Goal: Task Accomplishment & Management: Manage account settings

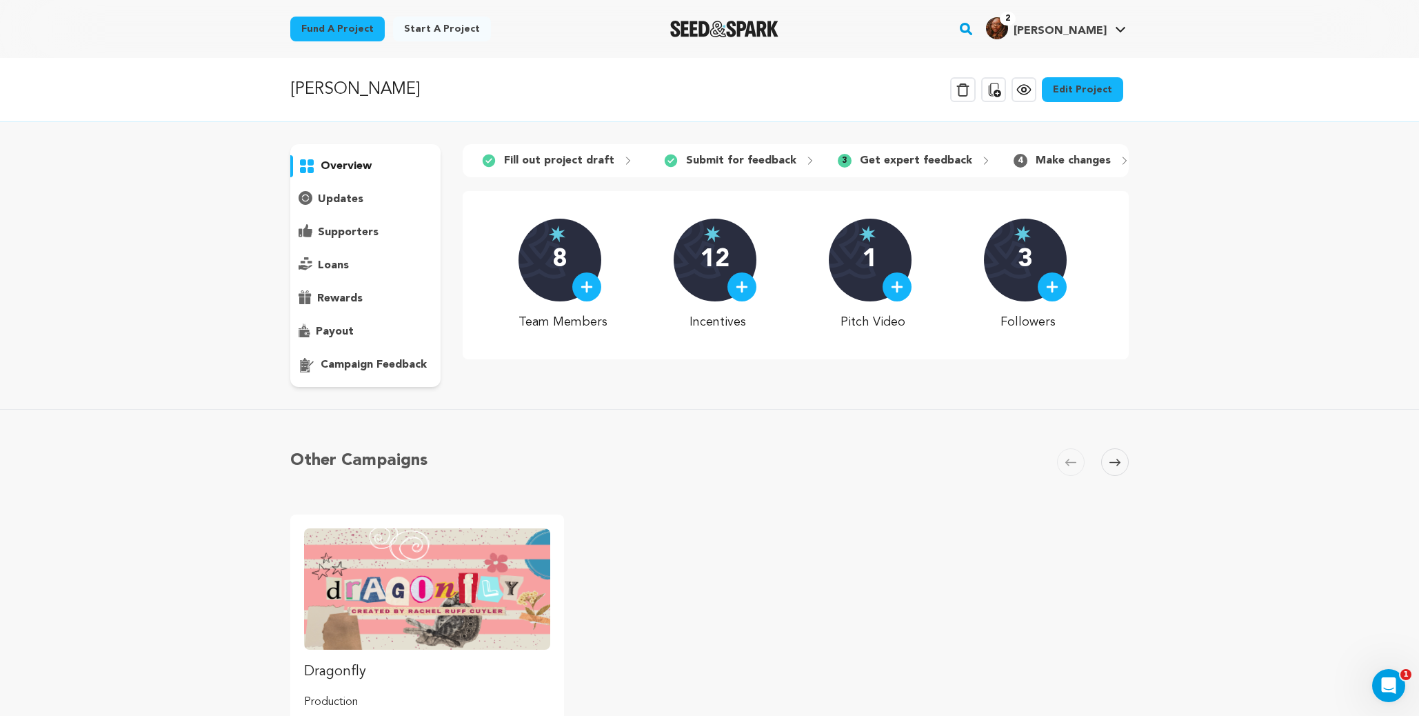
click at [1067, 30] on span "[PERSON_NAME]" at bounding box center [1059, 31] width 93 height 11
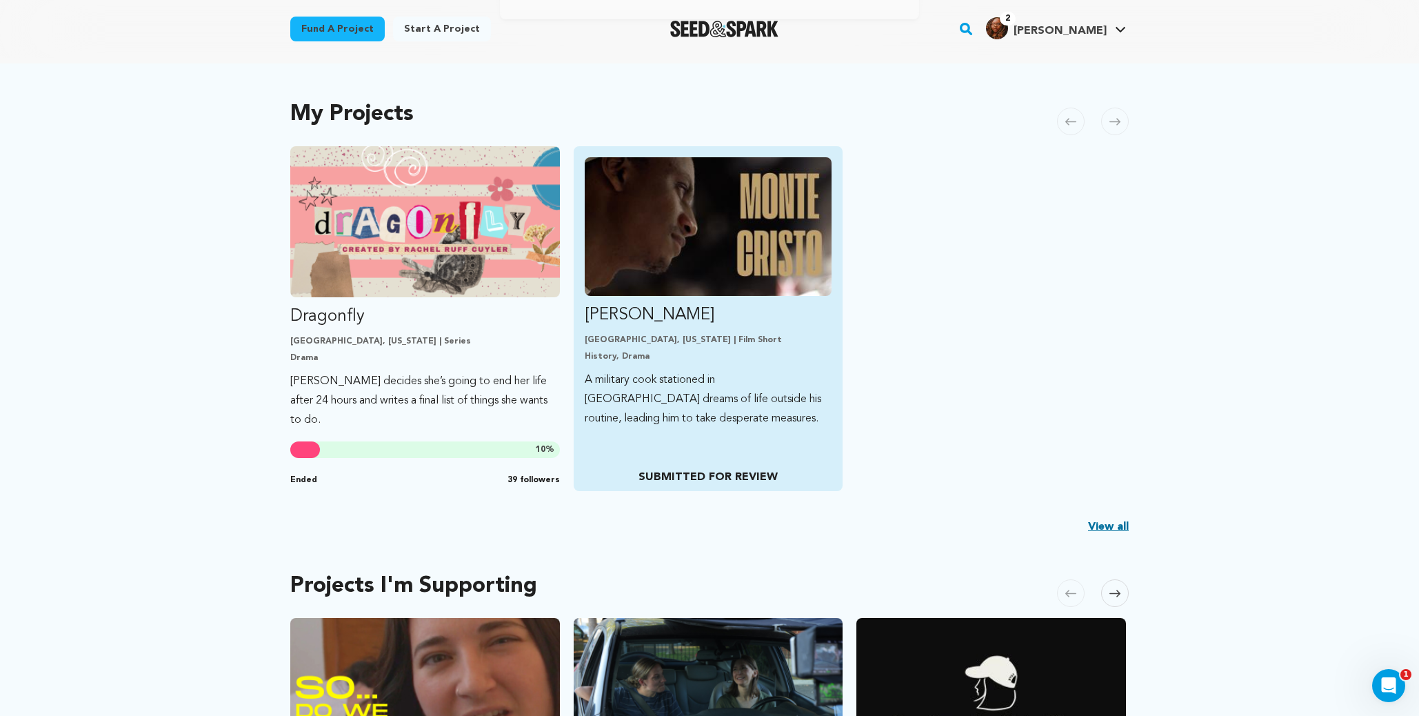
click at [693, 261] on img "Fund Monte Cristo" at bounding box center [709, 226] width 248 height 139
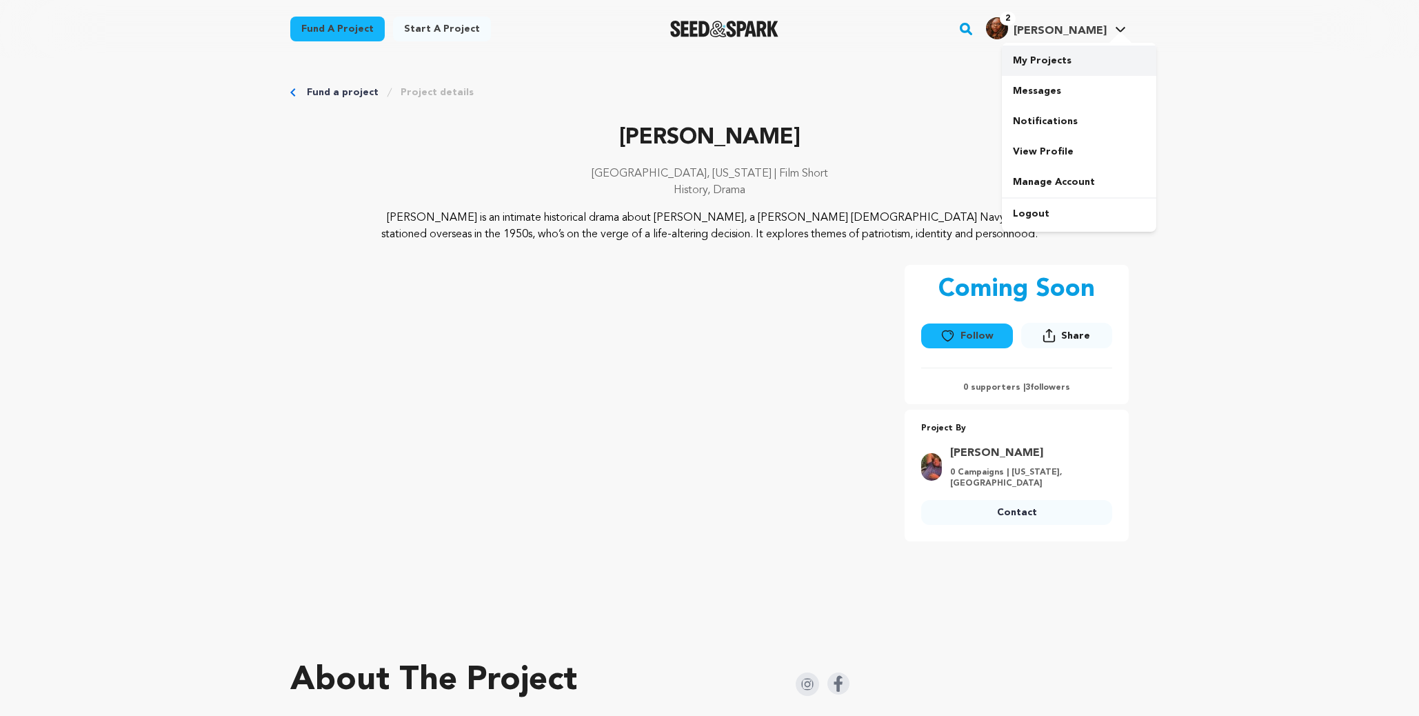
click at [1084, 63] on link "My Projects" at bounding box center [1079, 61] width 154 height 30
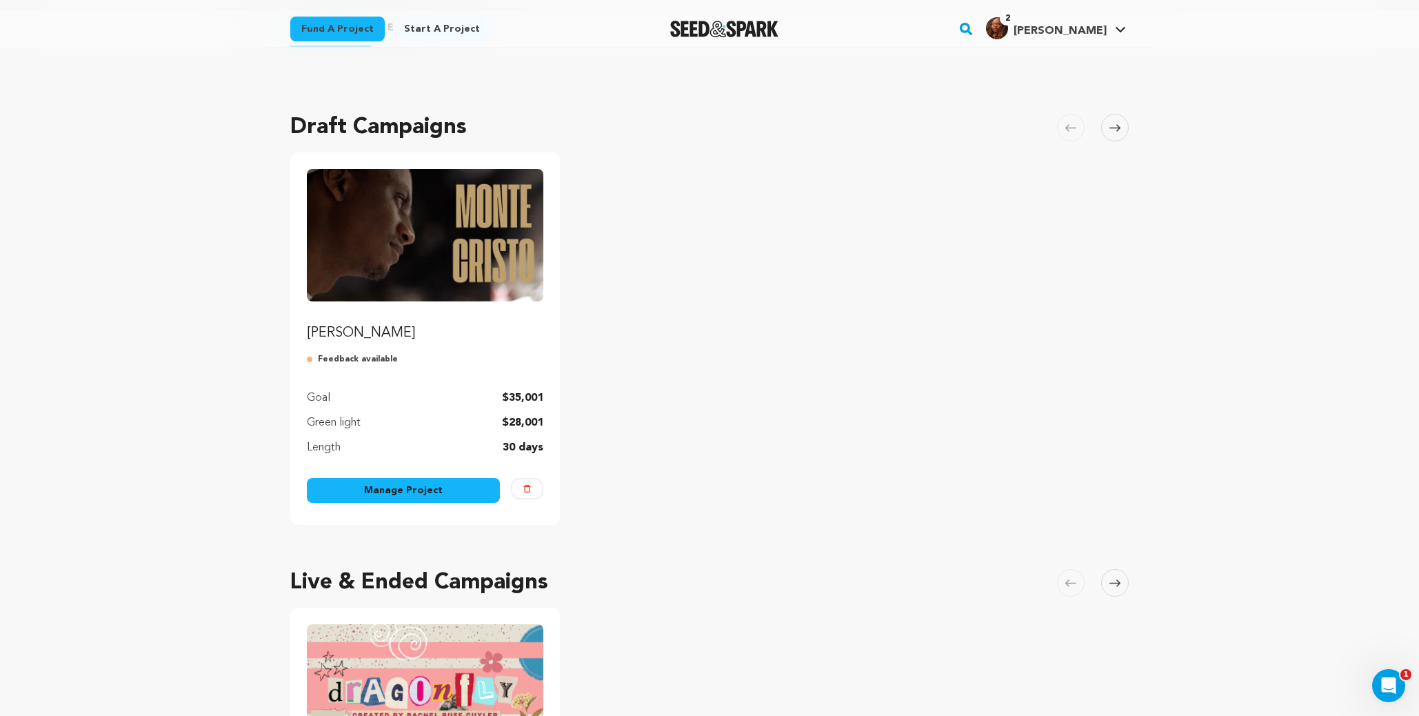
click at [390, 490] on link "Manage Project" at bounding box center [403, 490] width 193 height 25
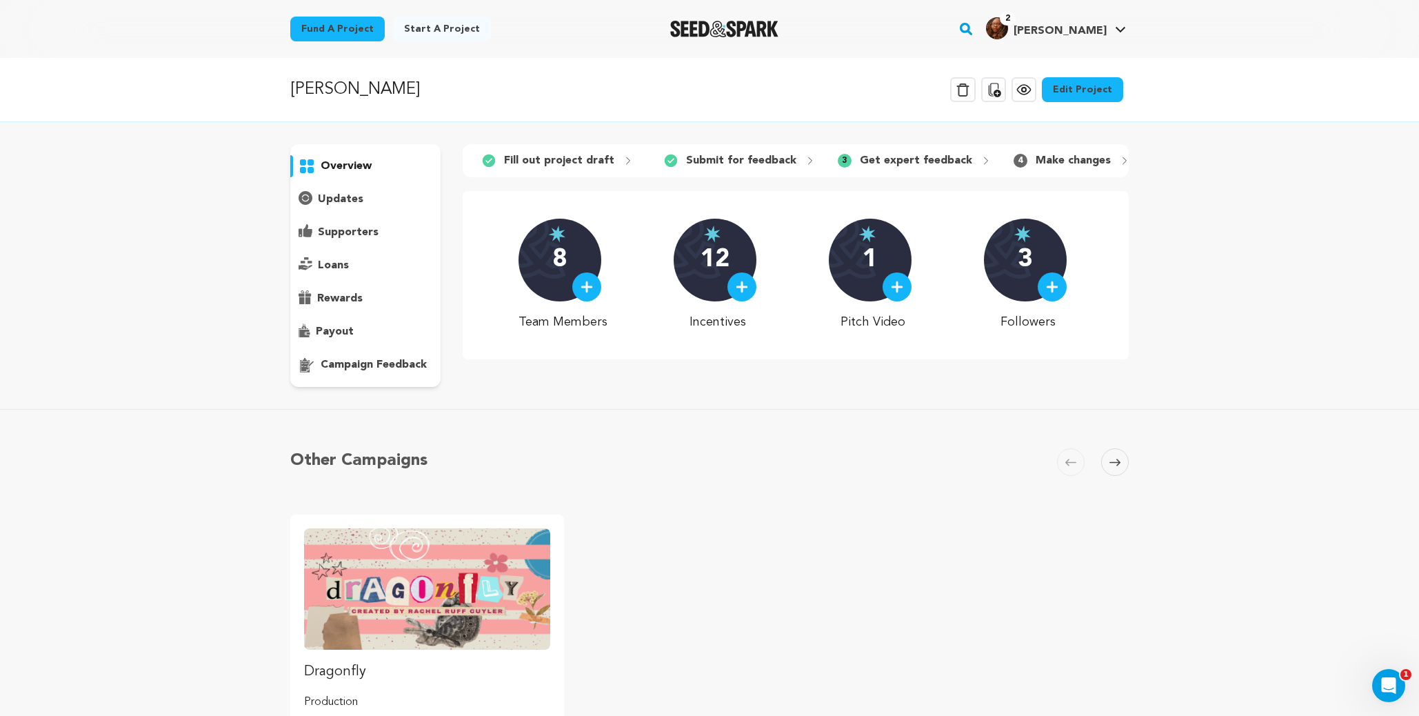
click at [370, 367] on p "campaign feedback" at bounding box center [374, 364] width 106 height 17
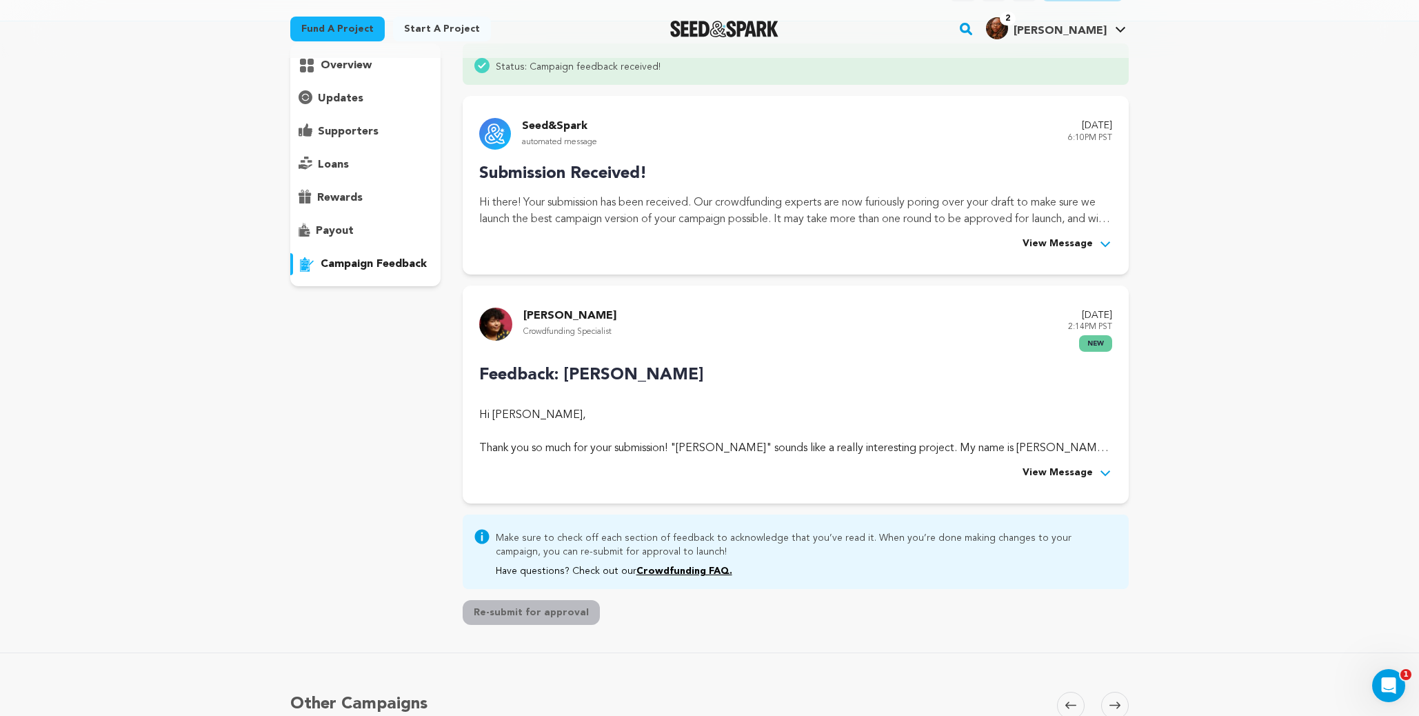
scroll to position [117, 0]
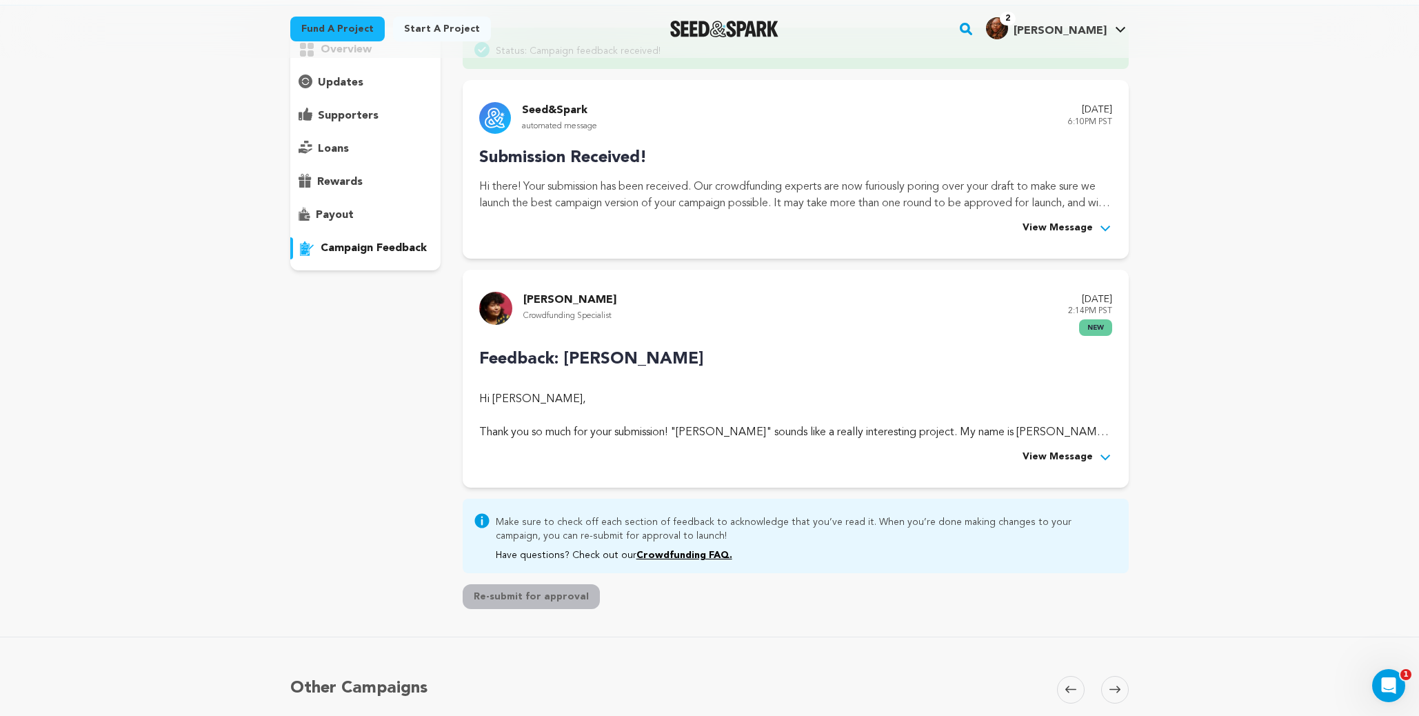
click at [1075, 456] on span "View Message" at bounding box center [1057, 457] width 70 height 17
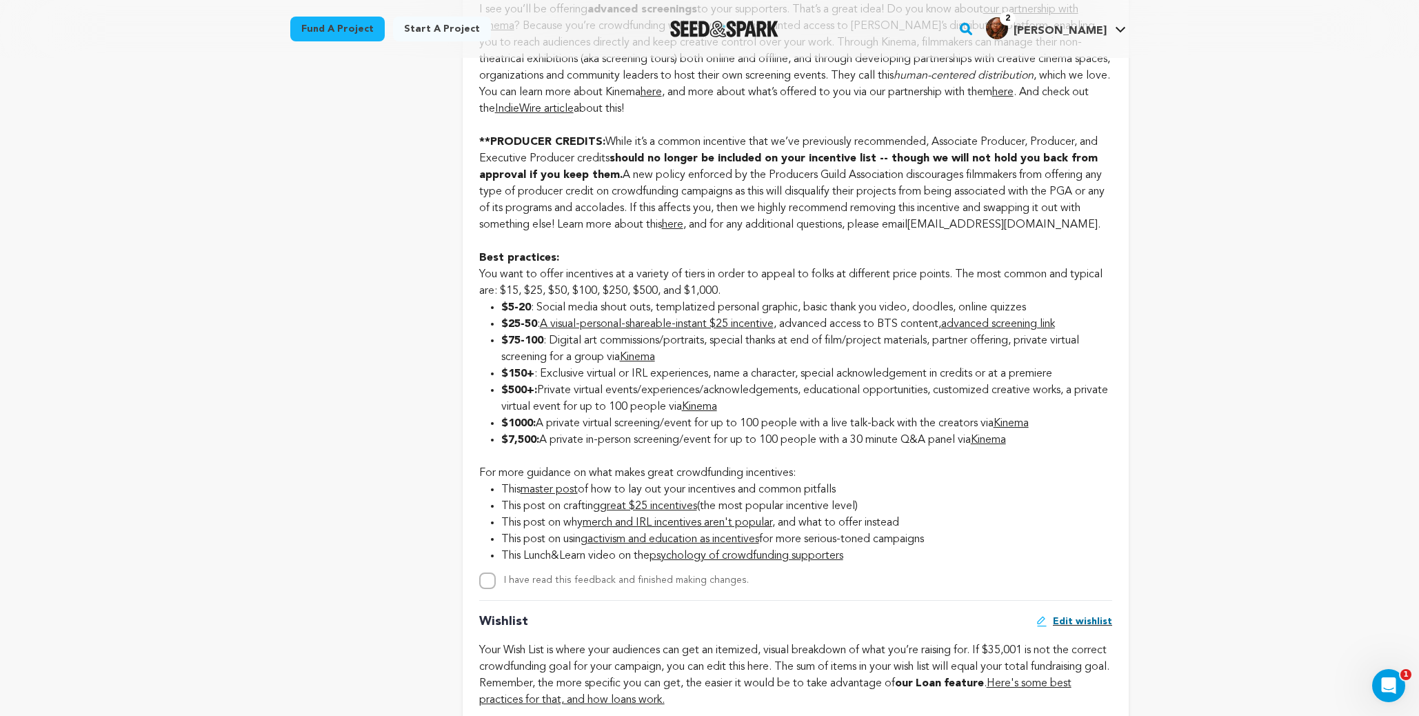
scroll to position [1612, 0]
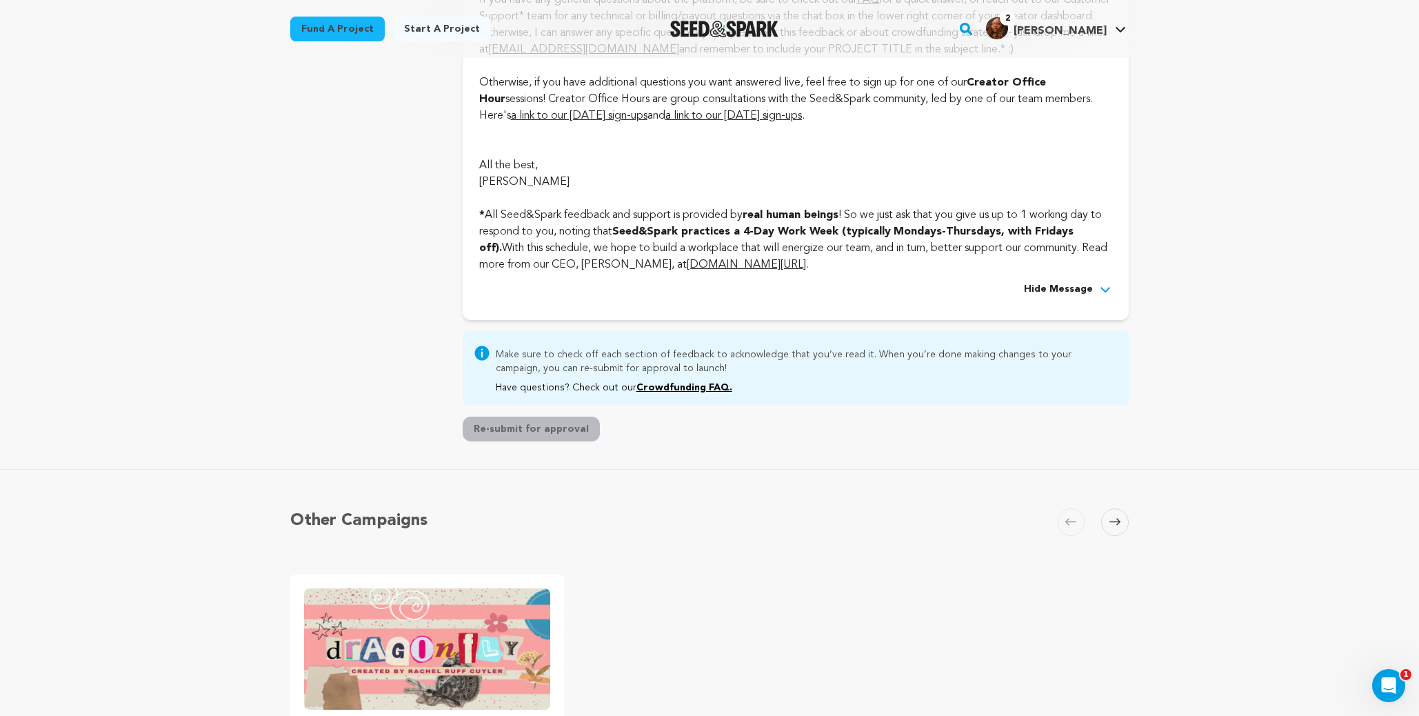
scroll to position [4265, 0]
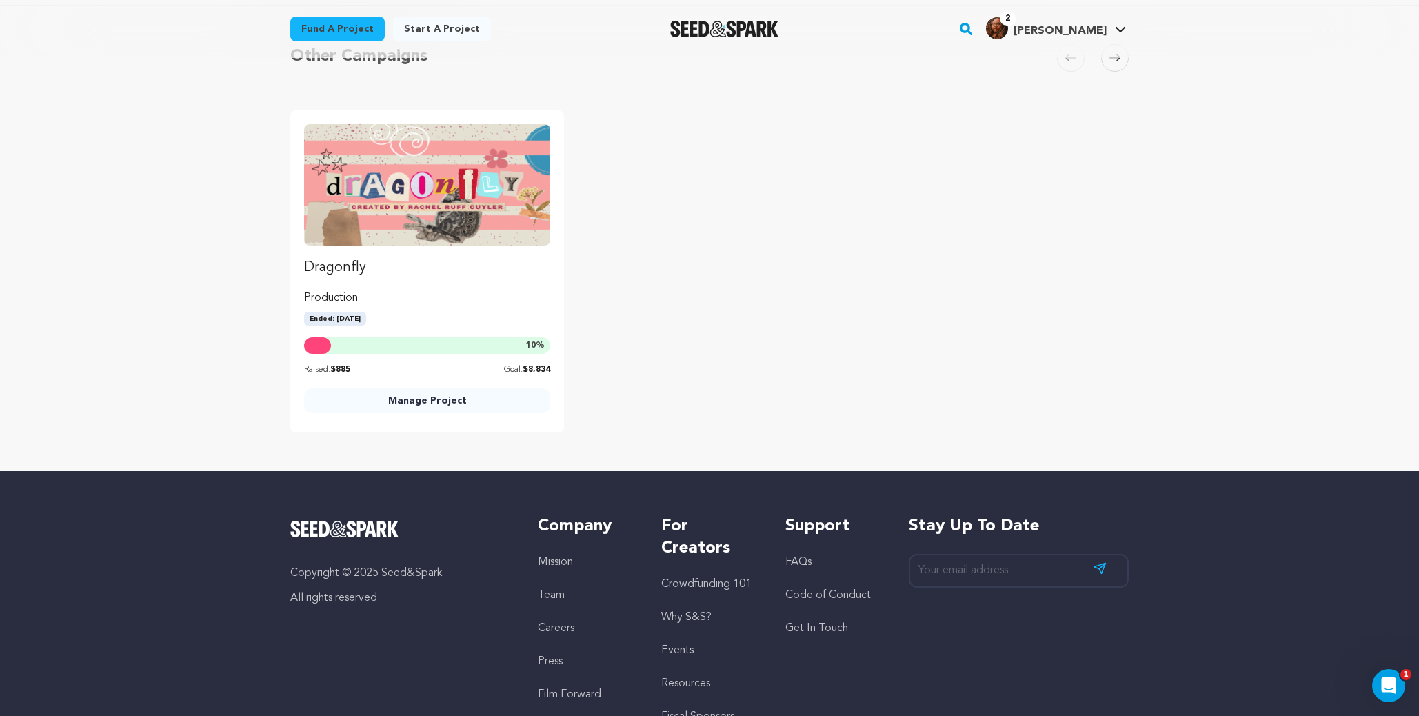
click at [469, 410] on link "Manage Project" at bounding box center [427, 400] width 246 height 25
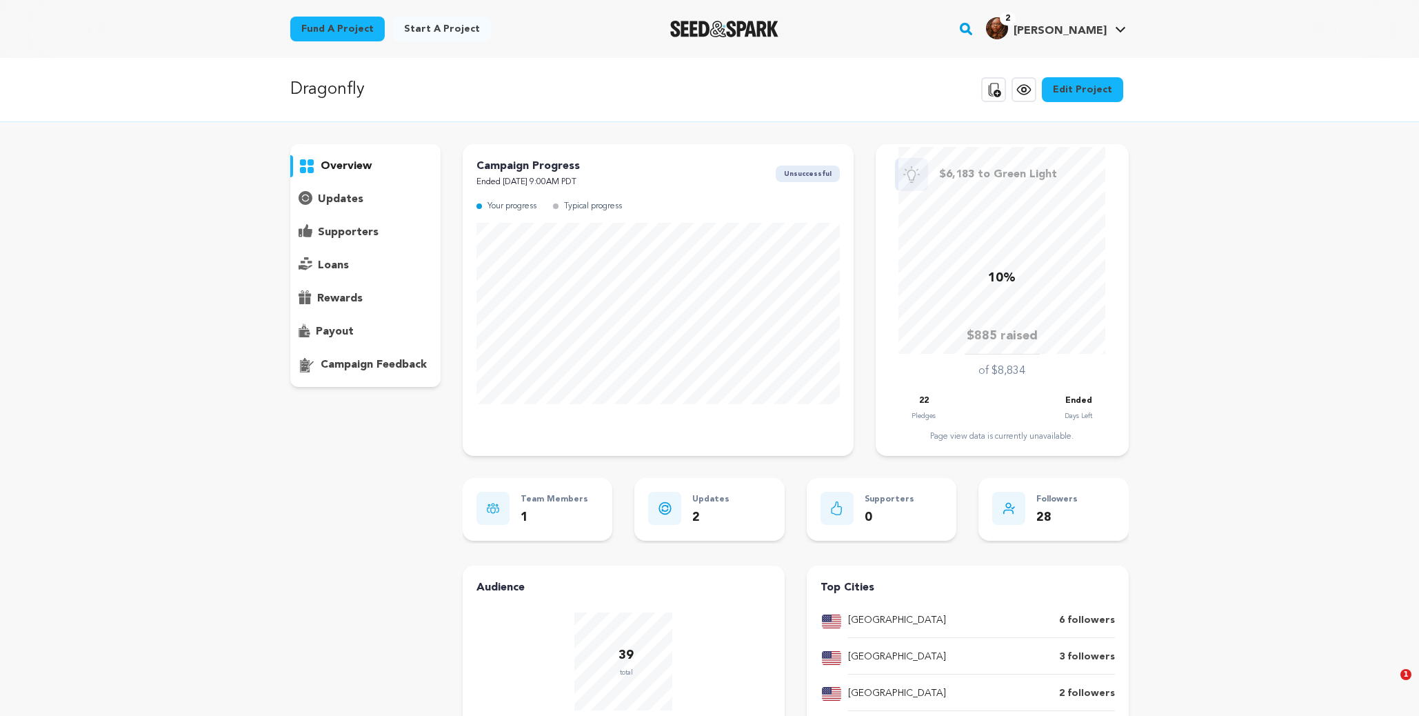
click at [363, 365] on p "campaign feedback" at bounding box center [374, 364] width 106 height 17
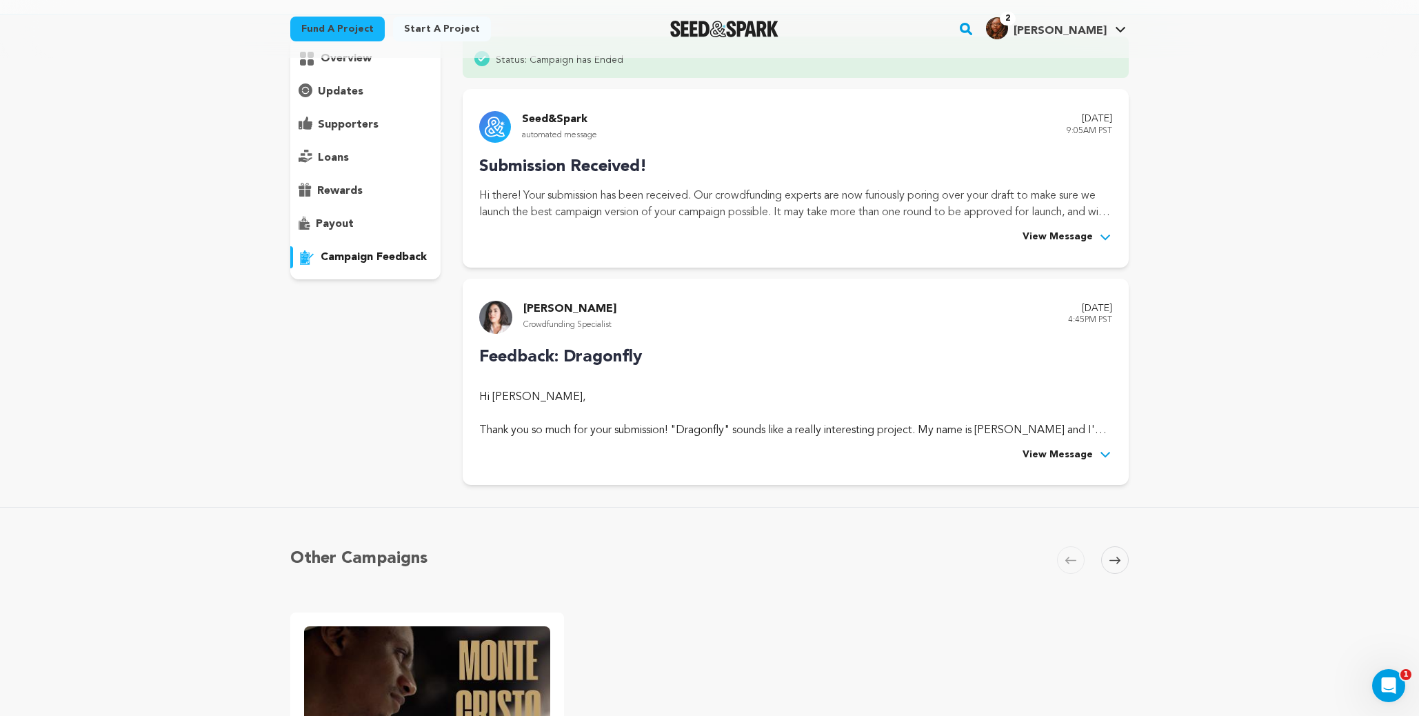
scroll to position [105, 0]
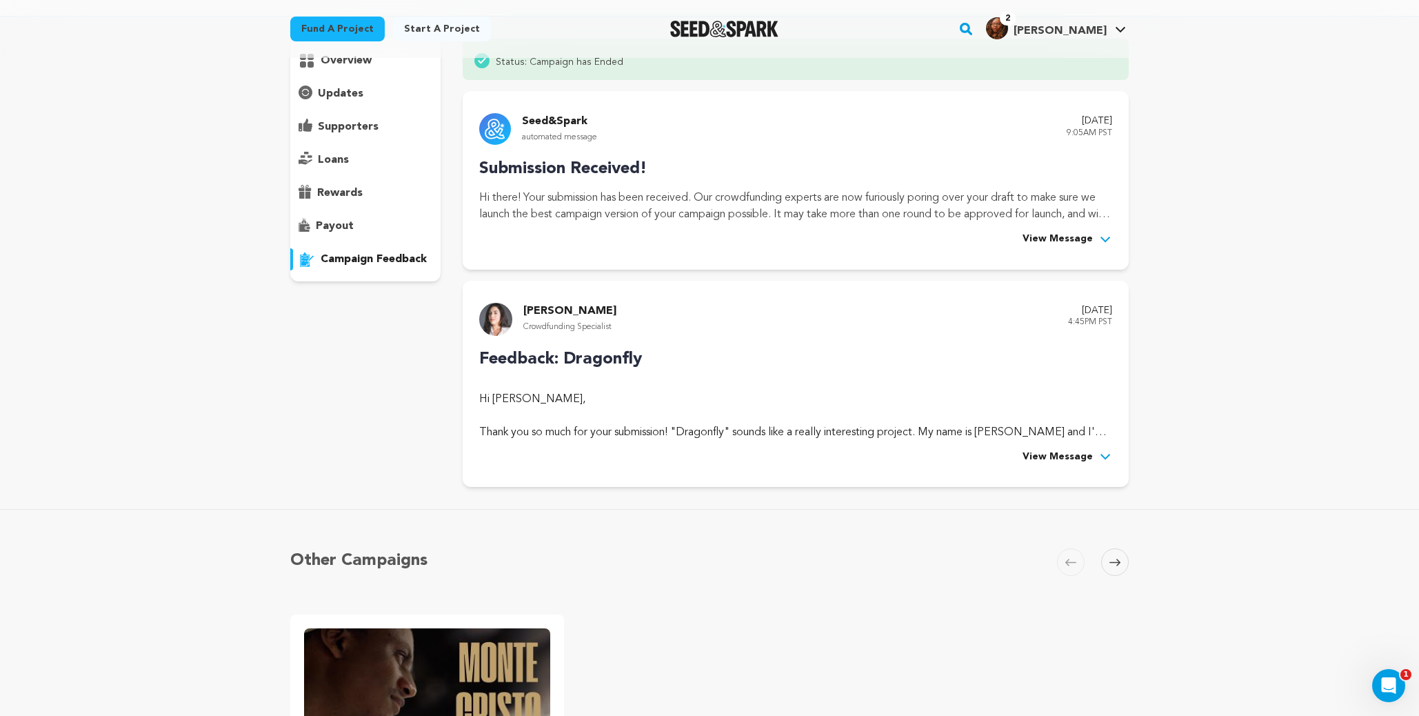
click at [1077, 453] on span "View Message" at bounding box center [1057, 457] width 70 height 17
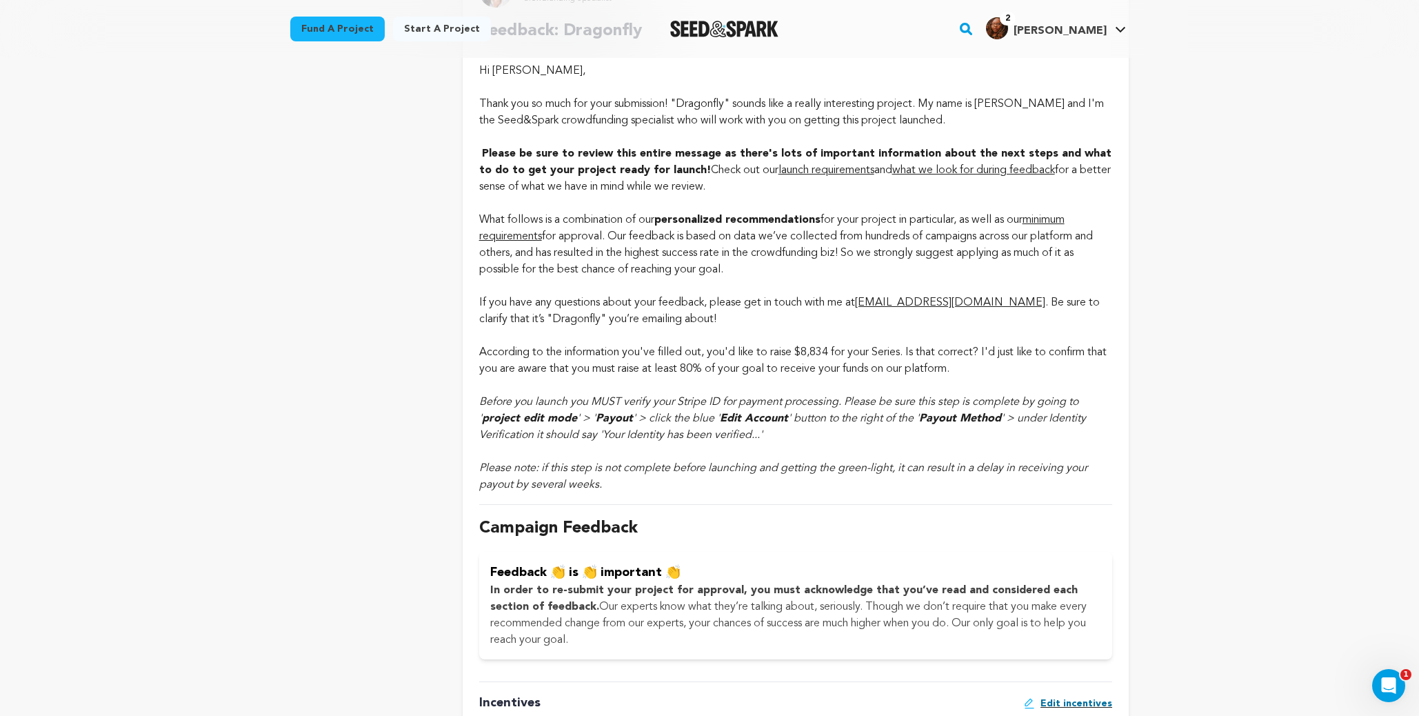
scroll to position [236, 0]
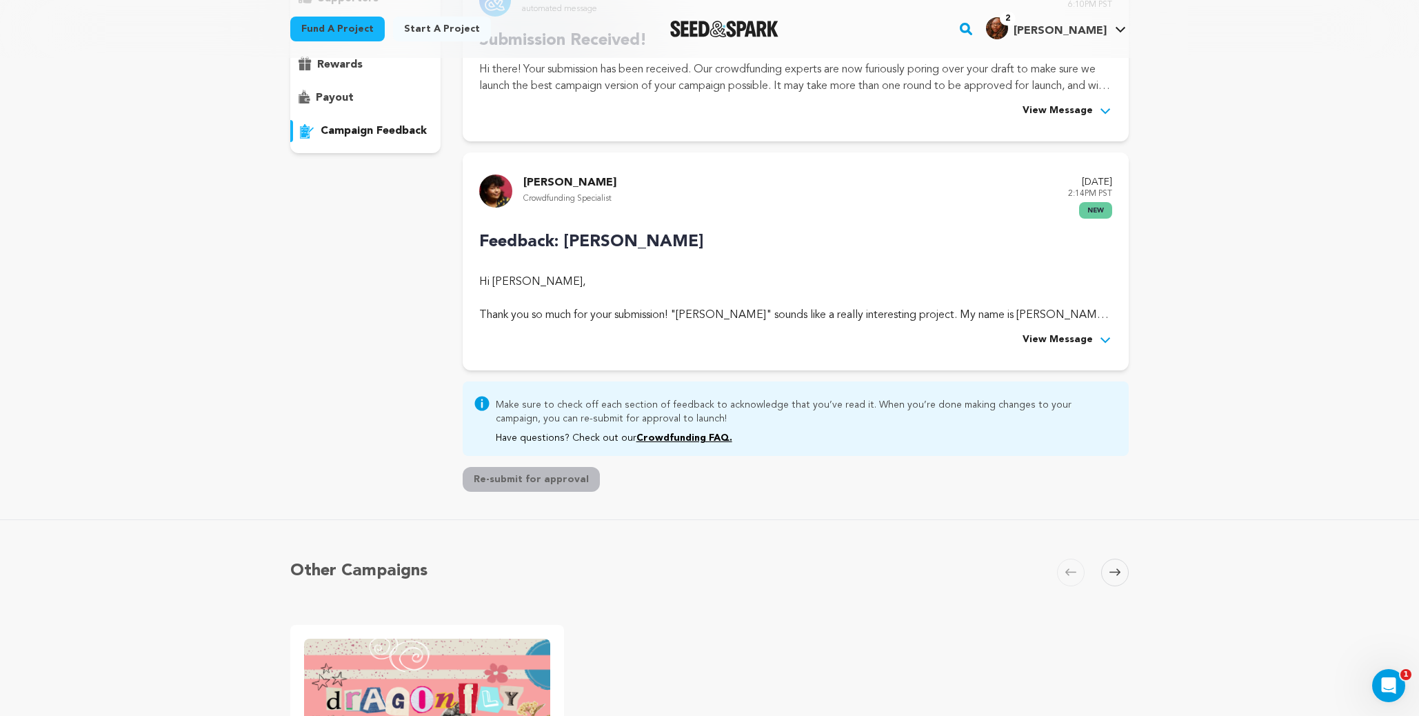
scroll to position [250, 0]
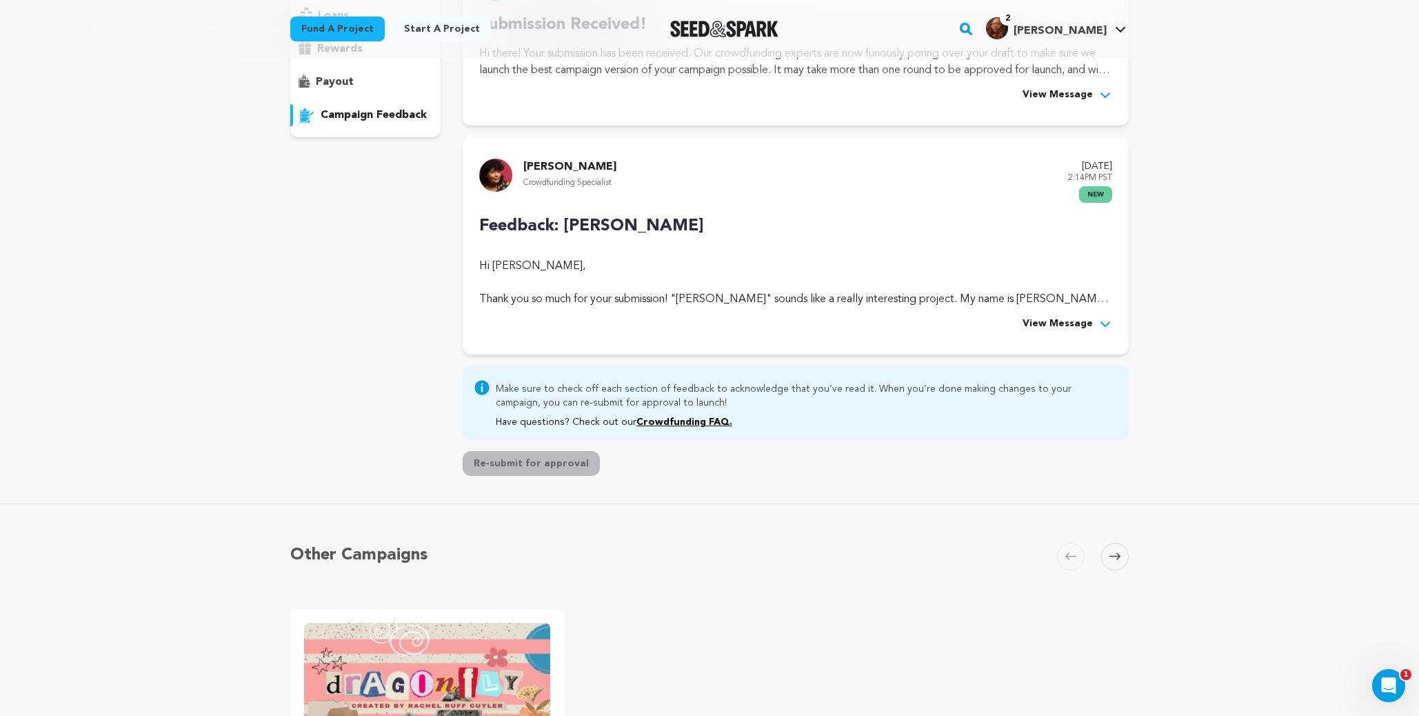
click at [1095, 323] on button "View Message" at bounding box center [1067, 324] width 90 height 17
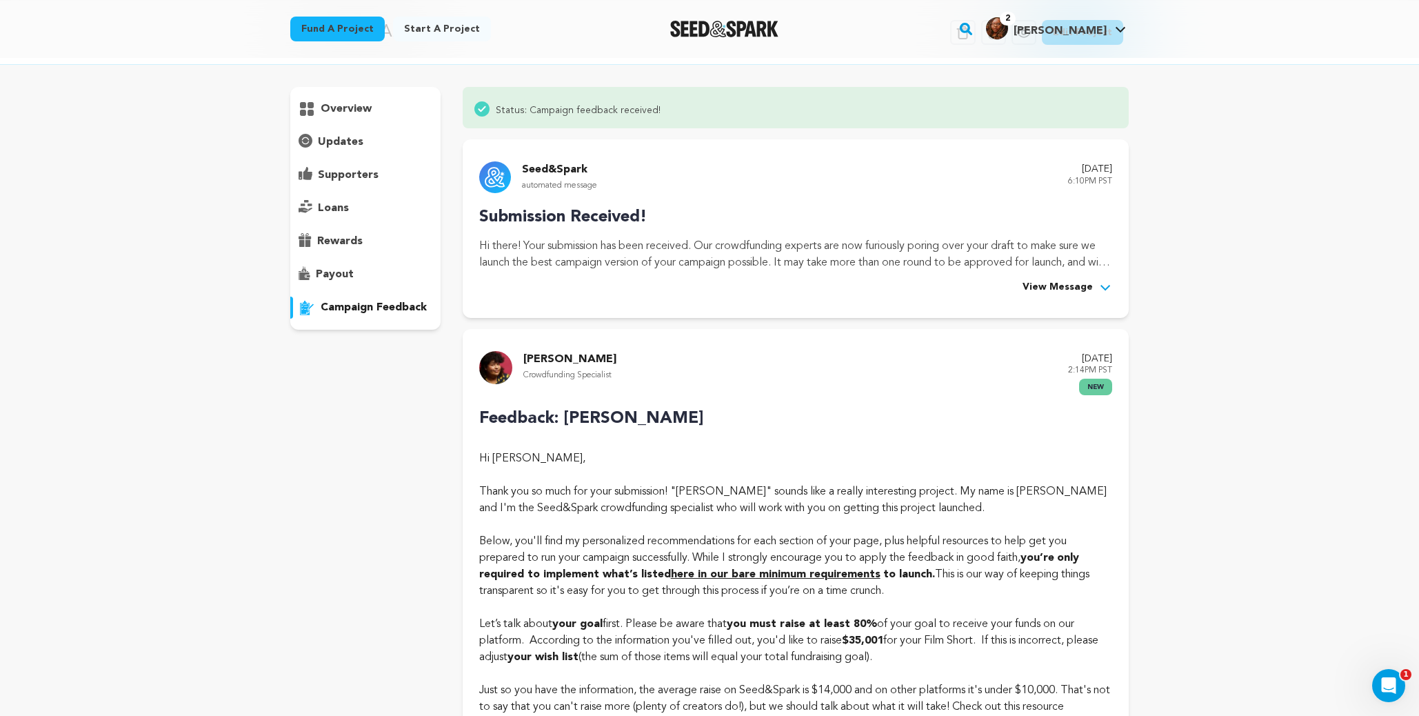
scroll to position [0, 0]
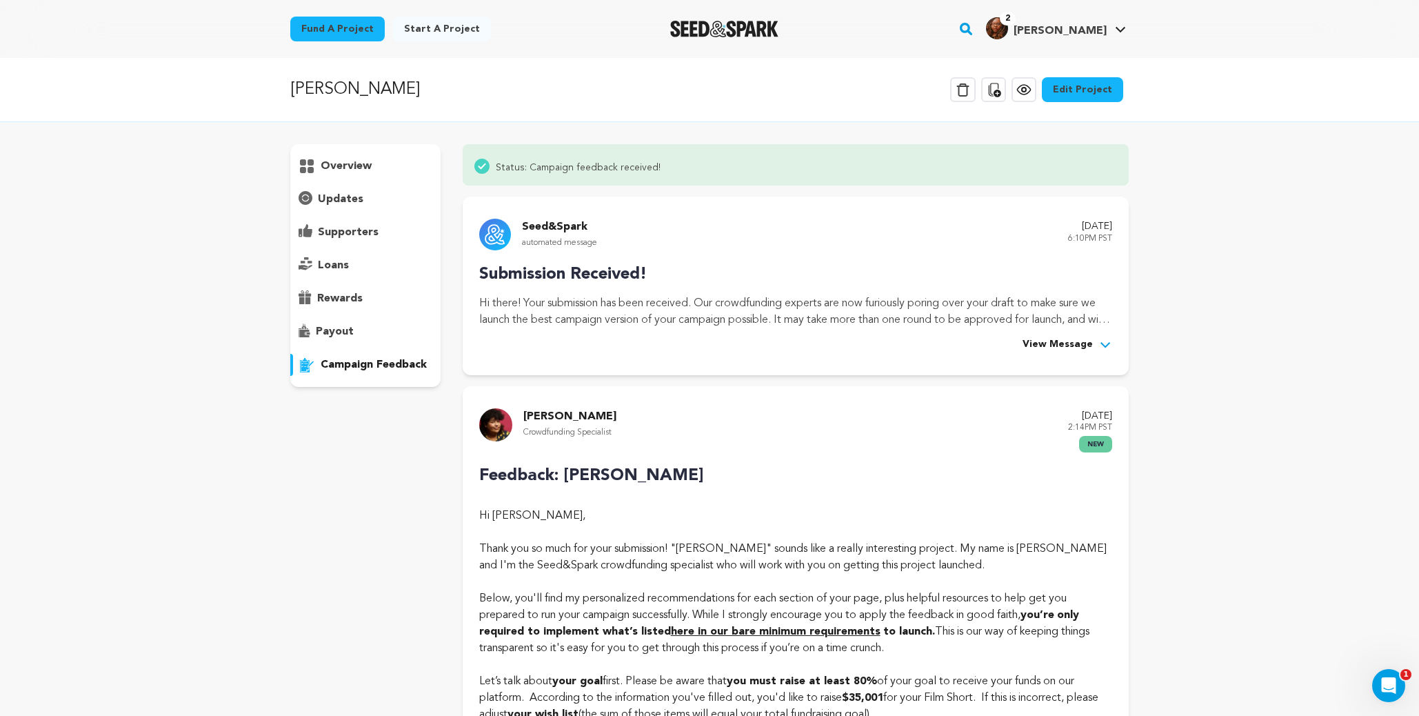
click at [373, 165] on div "overview" at bounding box center [365, 166] width 150 height 22
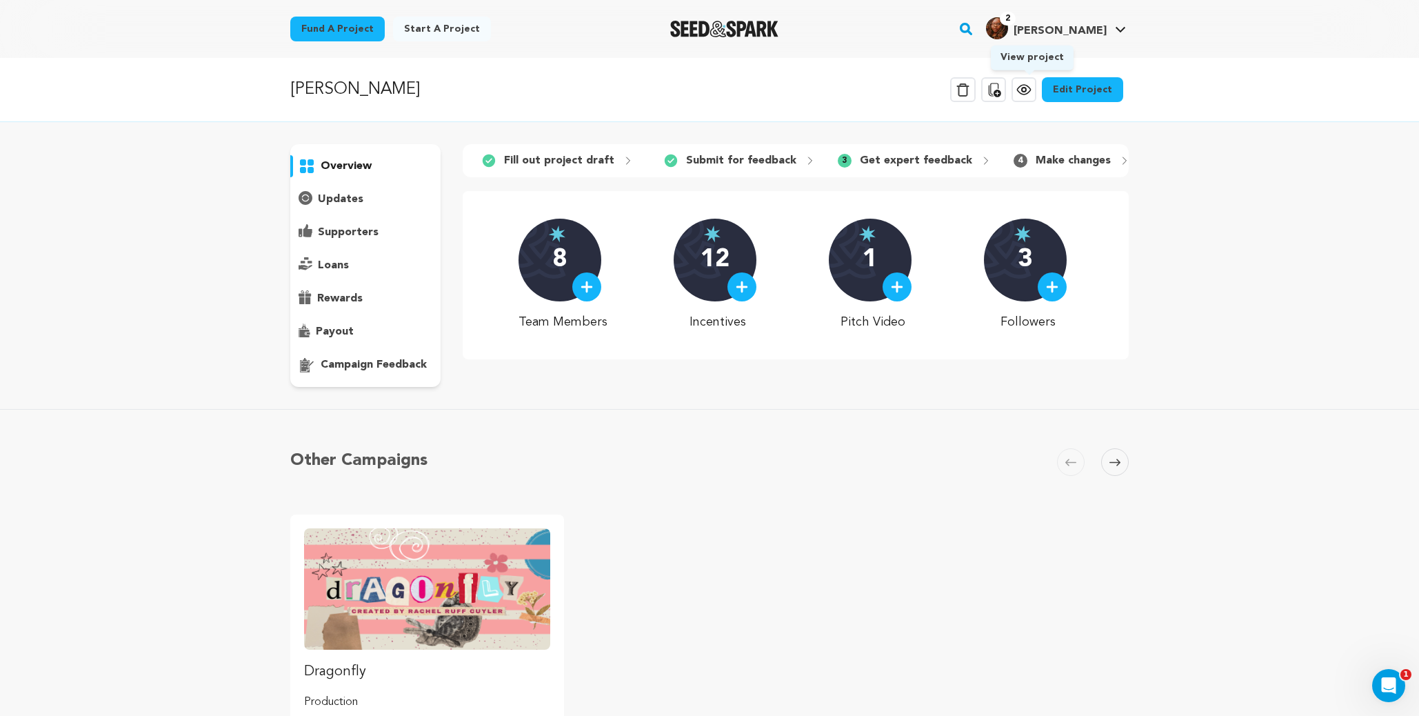
click at [1025, 90] on icon at bounding box center [1024, 89] width 17 height 17
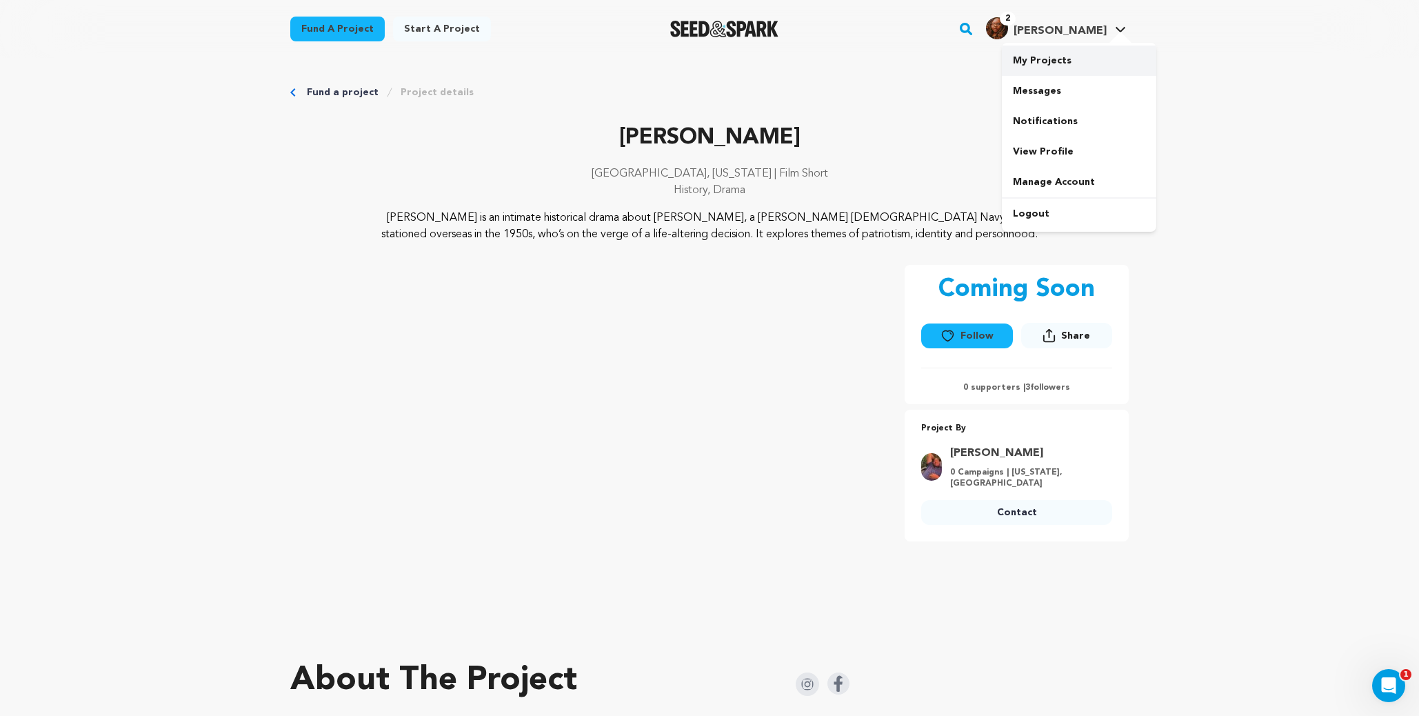
click at [1089, 56] on link "My Projects" at bounding box center [1079, 61] width 154 height 30
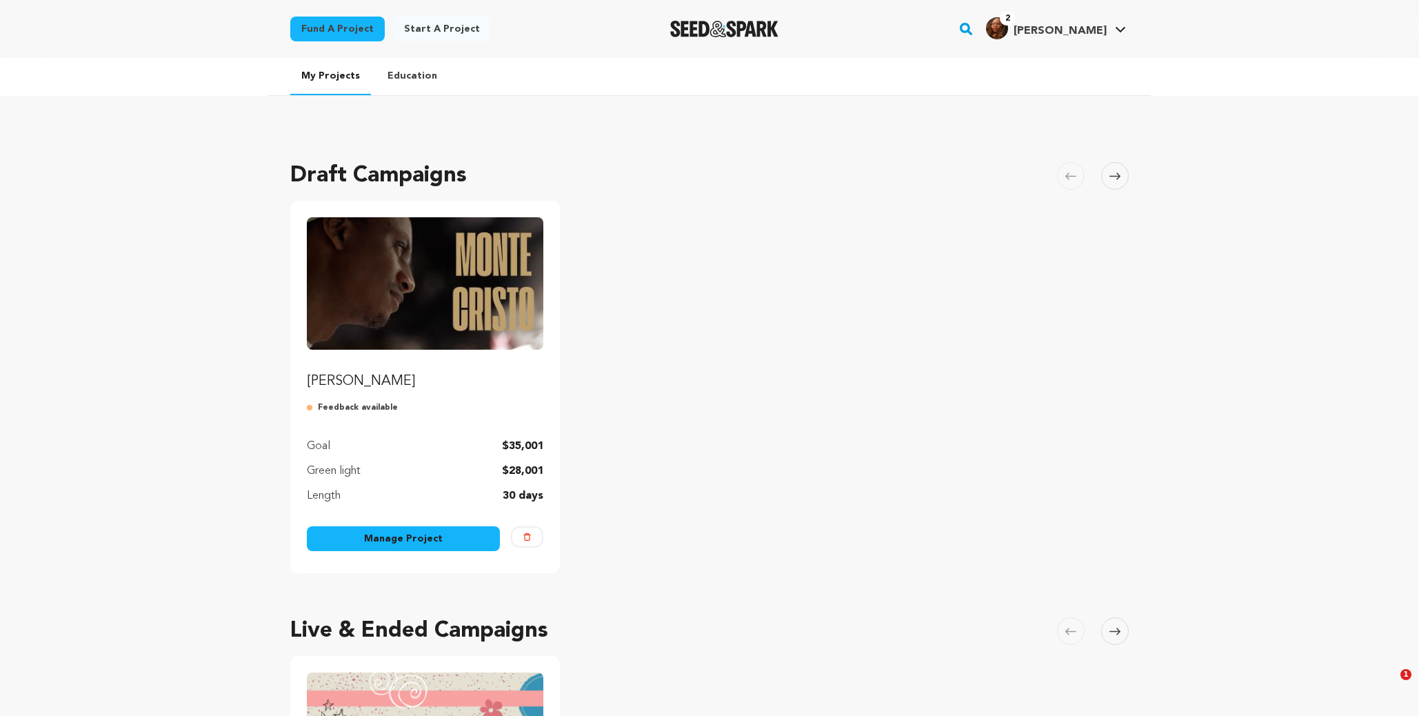
click at [911, 21] on div "Fund a project Start a project Search 2" at bounding box center [698, 29] width 860 height 36
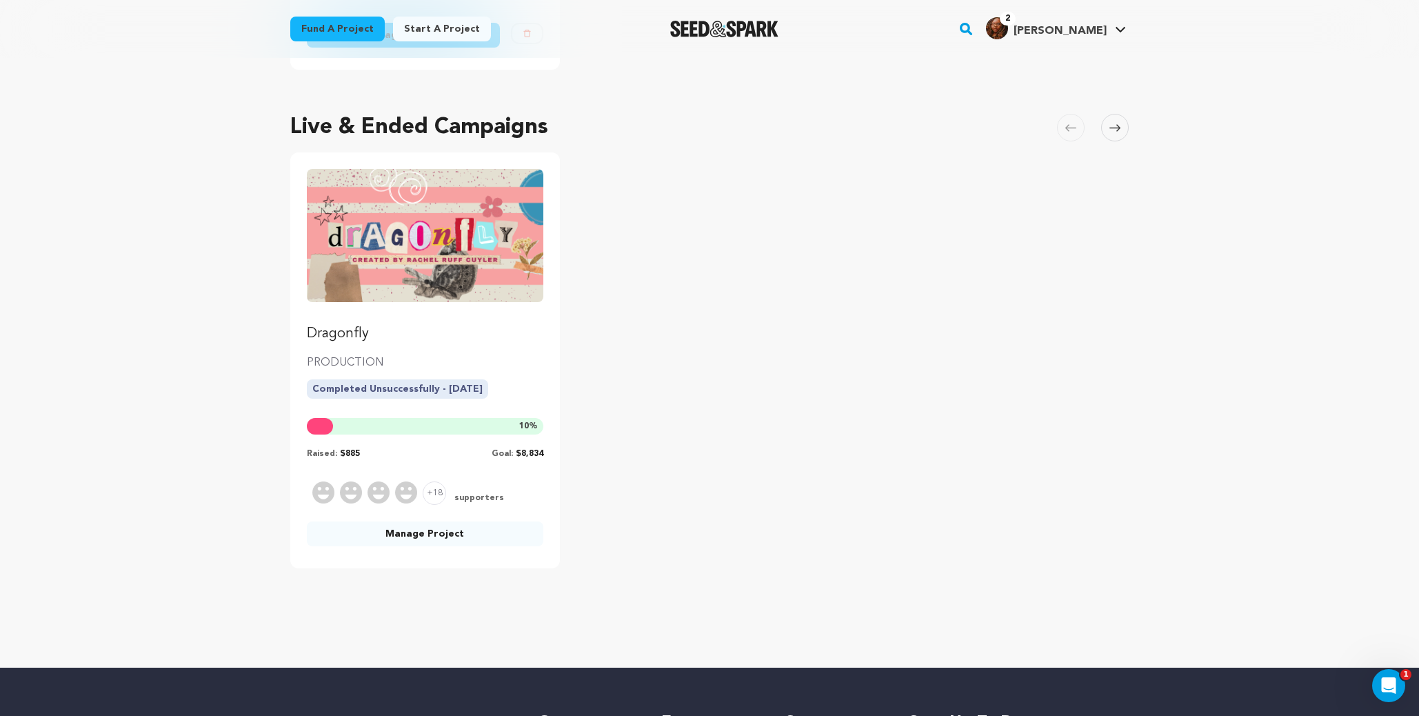
scroll to position [447, 0]
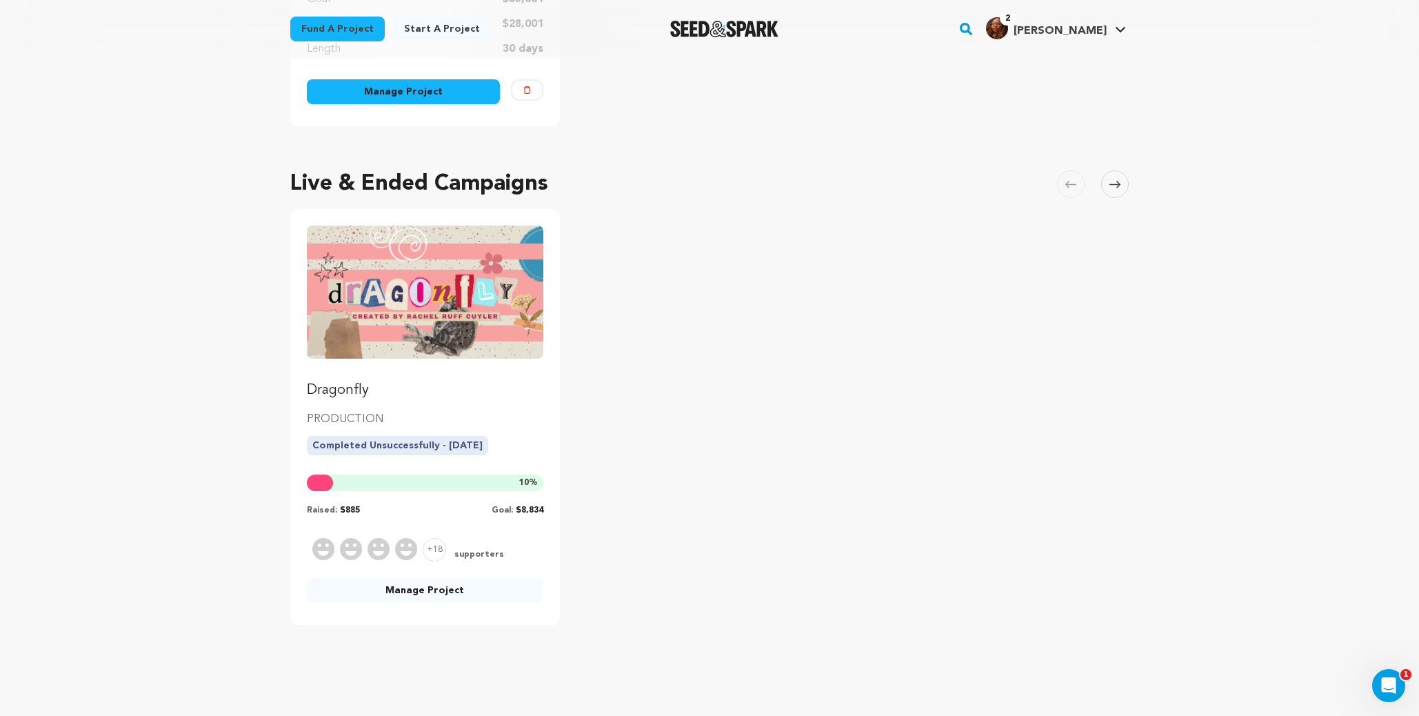
click at [376, 333] on img "Fund Dragonfly" at bounding box center [425, 291] width 236 height 132
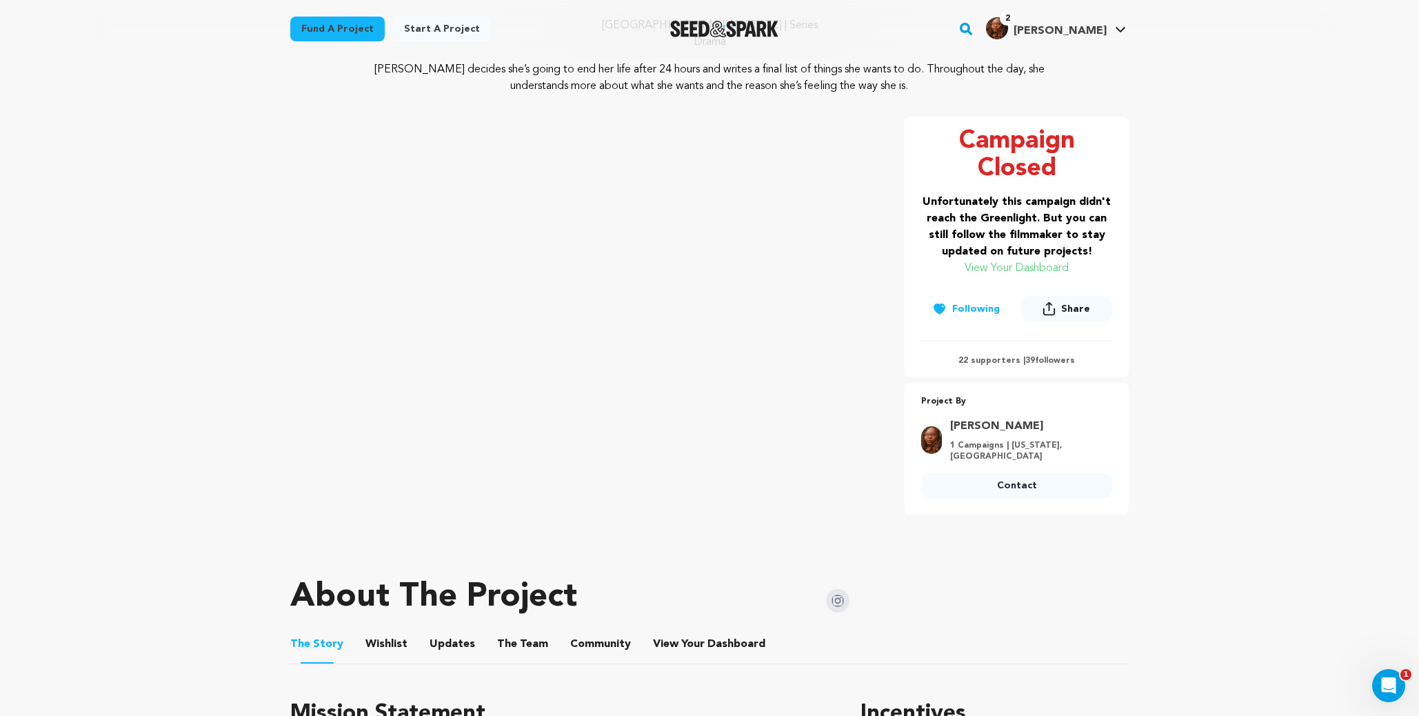
scroll to position [145, 0]
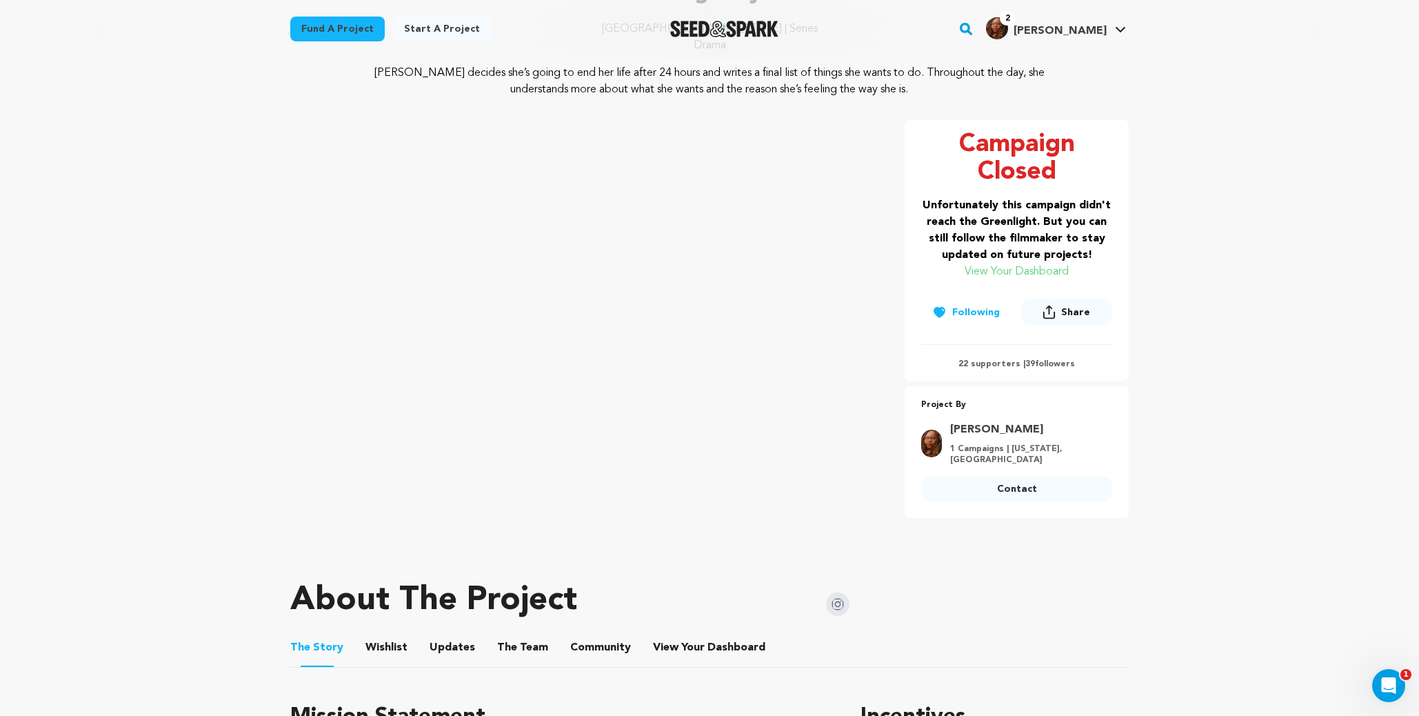
click at [735, 37] on div at bounding box center [724, 29] width 191 height 36
click at [737, 27] on img "Seed&Spark Homepage" at bounding box center [724, 29] width 108 height 17
